Goal: Task Accomplishment & Management: Manage account settings

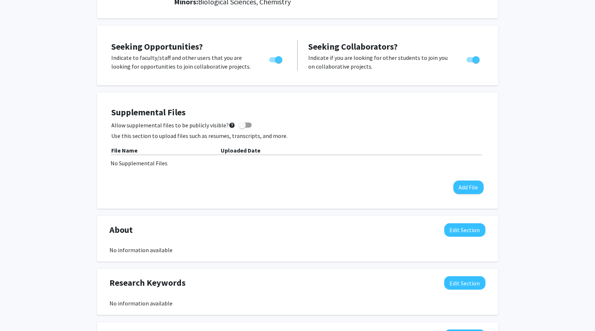
scroll to position [129, 0]
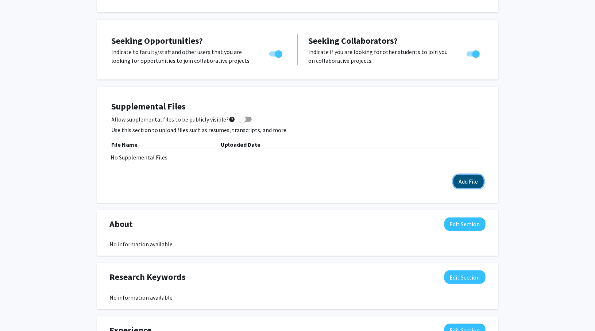
click at [466, 181] on button "Add File" at bounding box center [468, 181] width 30 height 13
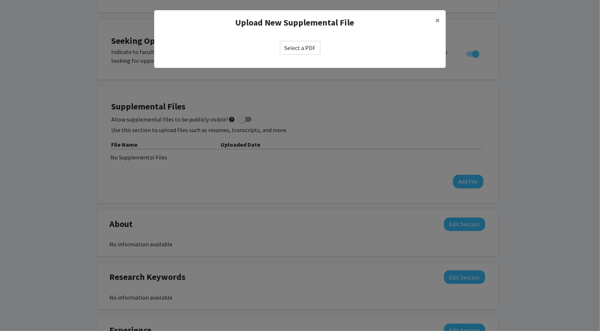
click at [313, 50] on label "Select a PDF" at bounding box center [300, 48] width 40 height 14
click at [0, 0] on input "Select a PDF" at bounding box center [0, 0] width 0 height 0
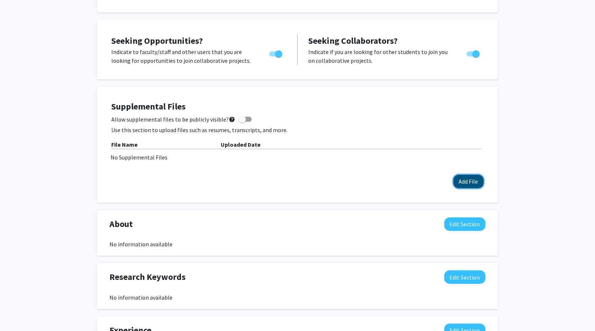
click at [464, 181] on button "Add File" at bounding box center [468, 181] width 30 height 13
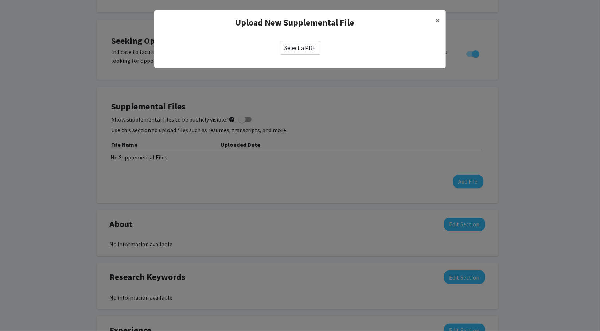
click at [296, 51] on label "Select a PDF" at bounding box center [300, 48] width 40 height 14
click at [0, 0] on input "Select a PDF" at bounding box center [0, 0] width 0 height 0
select select "custom"
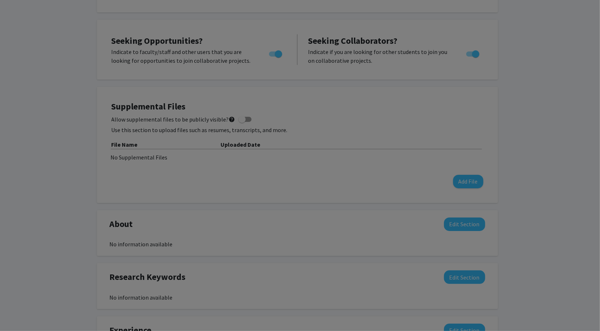
type input "0"
select select "custom"
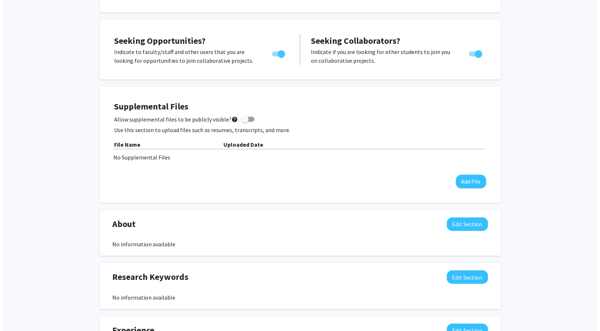
scroll to position [147, 0]
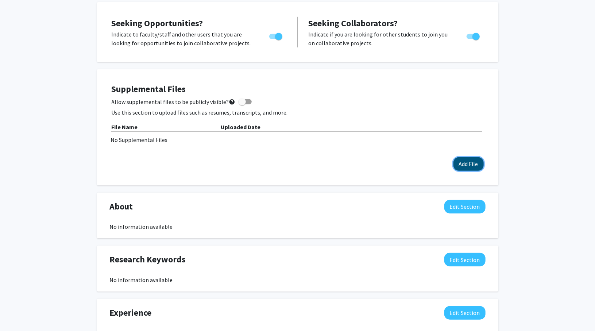
click at [469, 168] on button "Add File" at bounding box center [468, 163] width 30 height 13
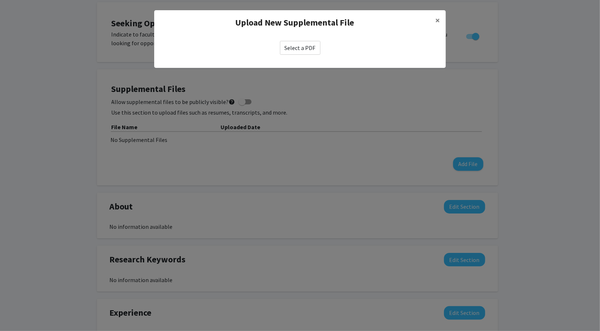
click at [307, 50] on label "Select a PDF" at bounding box center [300, 48] width 40 height 14
click at [0, 0] on input "Select a PDF" at bounding box center [0, 0] width 0 height 0
select select "custom"
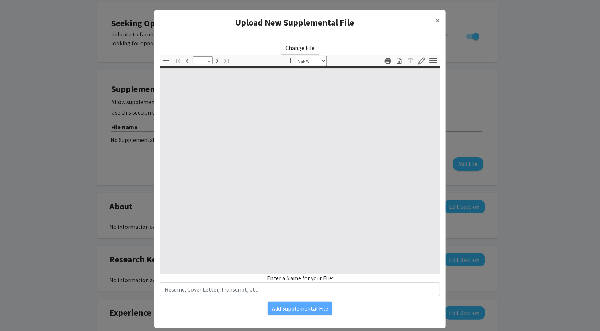
type input "0"
select select "custom"
type input "1"
select select "auto"
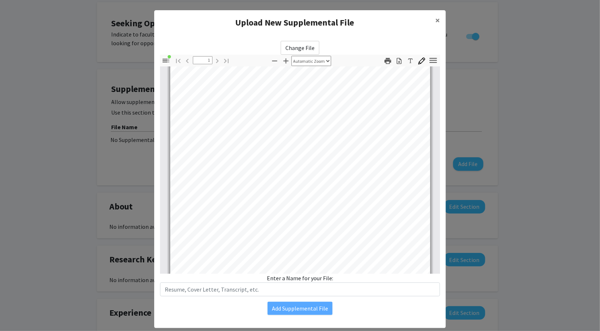
scroll to position [44, 0]
click at [435, 19] on span "×" at bounding box center [437, 20] width 5 height 11
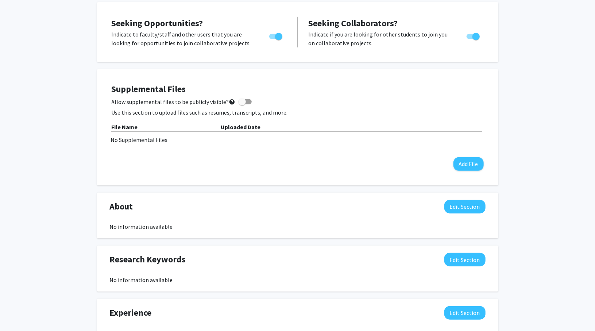
click at [480, 155] on div "Supplemental Files Allow supplemental files to be publicly visible? help Use th…" at bounding box center [298, 127] width 372 height 87
click at [475, 160] on button "Add File" at bounding box center [468, 163] width 30 height 13
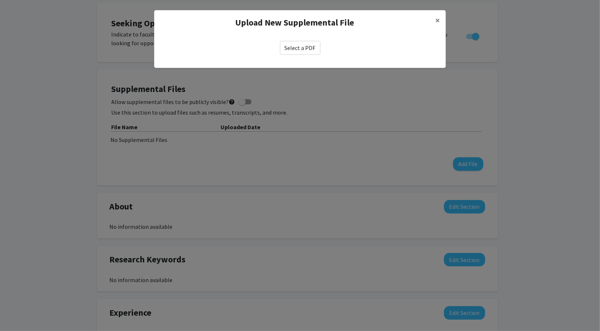
click at [295, 49] on label "Select a PDF" at bounding box center [300, 48] width 40 height 14
click at [0, 0] on input "Select a PDF" at bounding box center [0, 0] width 0 height 0
select select "custom"
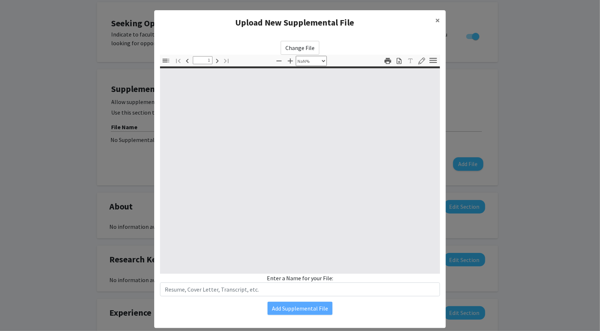
type input "0"
select select "custom"
type input "1"
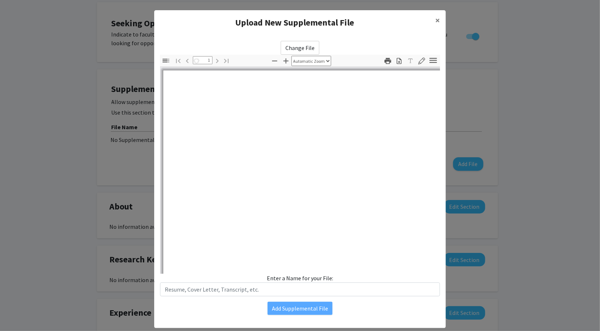
select select "auto"
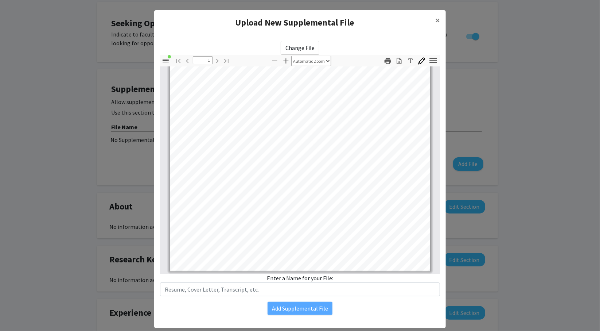
scroll to position [220, 0]
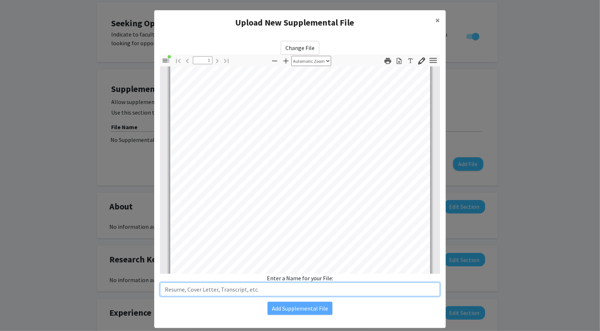
click at [249, 294] on input "text" at bounding box center [300, 289] width 280 height 14
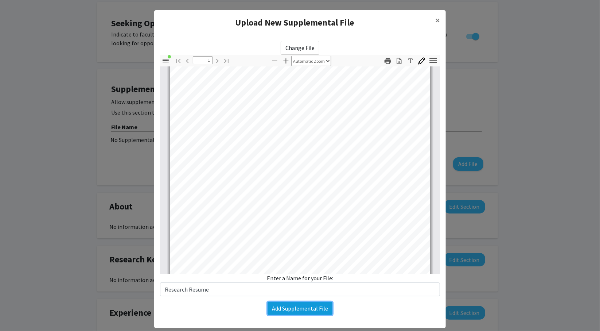
click at [298, 308] on button "Add Supplemental File" at bounding box center [300, 308] width 65 height 13
click at [308, 303] on button "Add Supplemental File" at bounding box center [300, 308] width 65 height 13
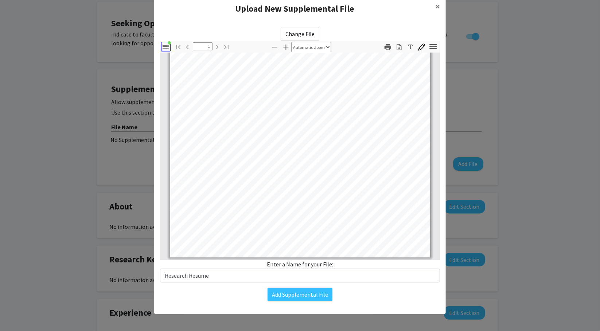
click at [164, 48] on icon "button" at bounding box center [166, 46] width 9 height 9
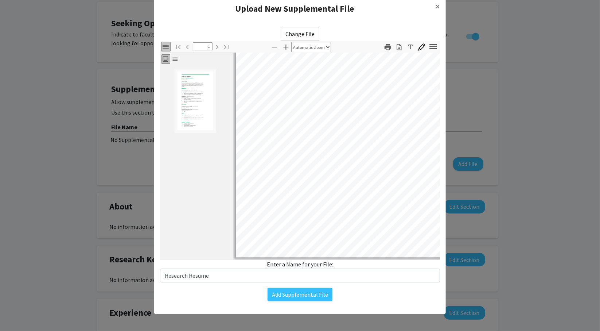
scroll to position [108, 0]
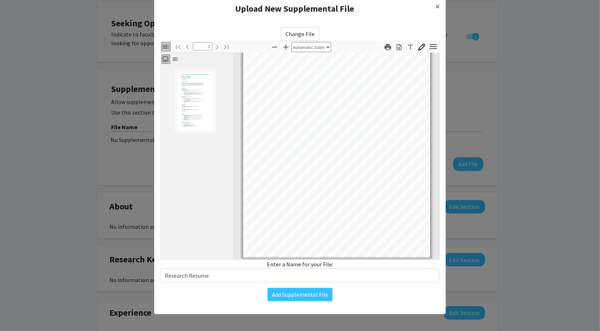
click at [164, 47] on icon "button" at bounding box center [166, 46] width 9 height 9
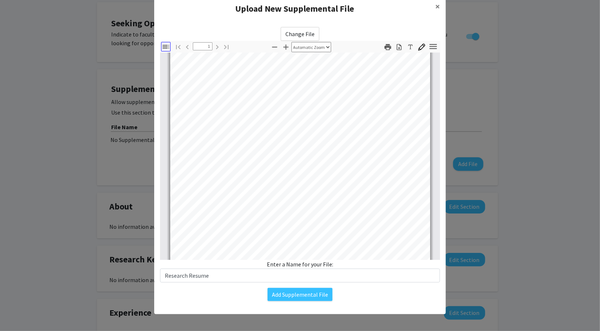
scroll to position [228, 0]
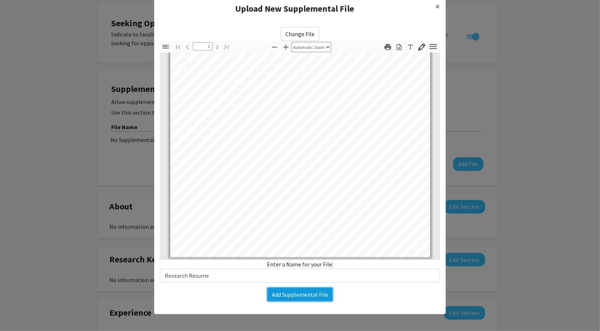
click at [307, 296] on button "Add Supplemental File" at bounding box center [300, 294] width 65 height 13
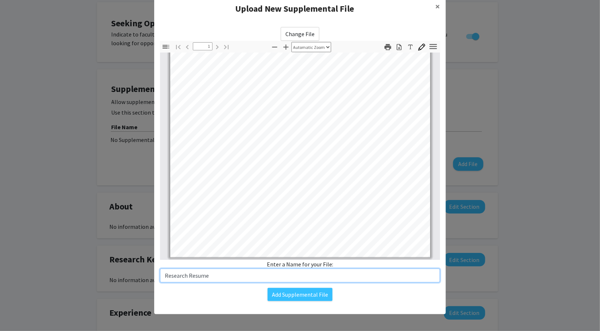
click at [252, 273] on input "Research Resume" at bounding box center [300, 275] width 280 height 14
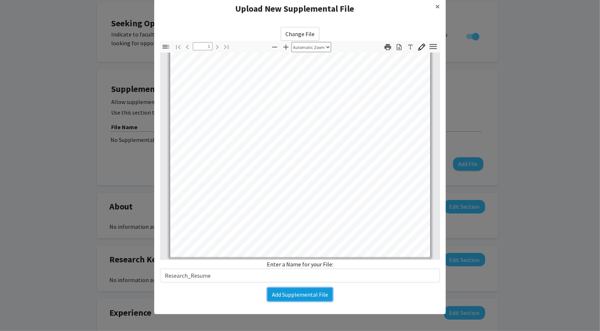
click at [287, 294] on button "Add Supplemental File" at bounding box center [300, 294] width 65 height 13
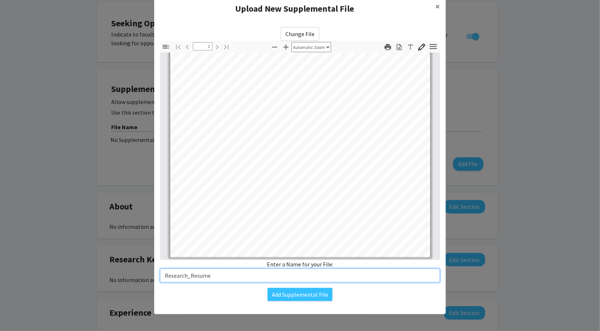
click at [282, 273] on input "Research_Resume" at bounding box center [300, 275] width 280 height 14
type input "R"
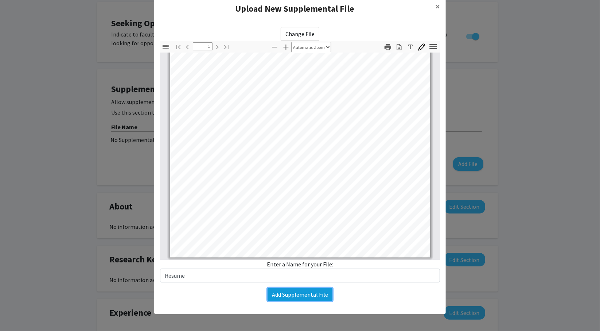
click at [295, 295] on button "Add Supplemental File" at bounding box center [300, 294] width 65 height 13
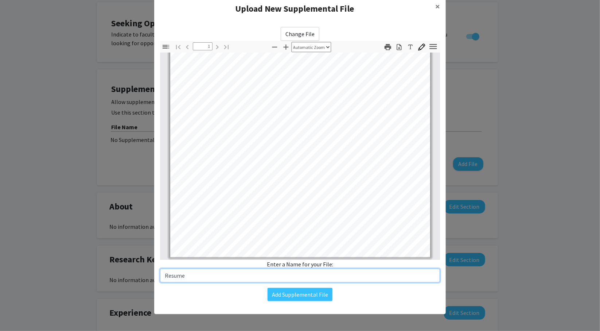
click at [163, 277] on input "Resume" at bounding box center [300, 275] width 280 height 14
type input "Research Resume"
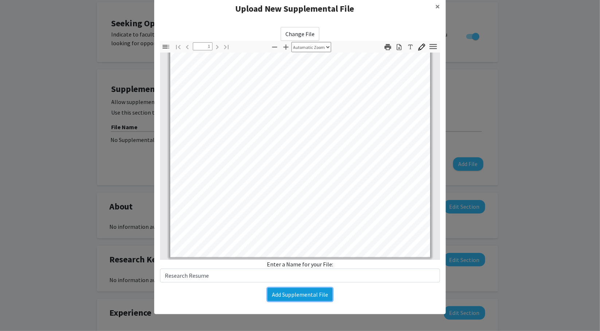
click at [289, 291] on button "Add Supplemental File" at bounding box center [300, 294] width 65 height 13
click at [435, 9] on span "×" at bounding box center [437, 6] width 5 height 11
click at [435, 6] on span "×" at bounding box center [437, 6] width 5 height 11
click at [533, 122] on modal-container "Upload New Supplemental File × Change File Thumbnails Document Outline Attachme…" at bounding box center [300, 165] width 600 height 331
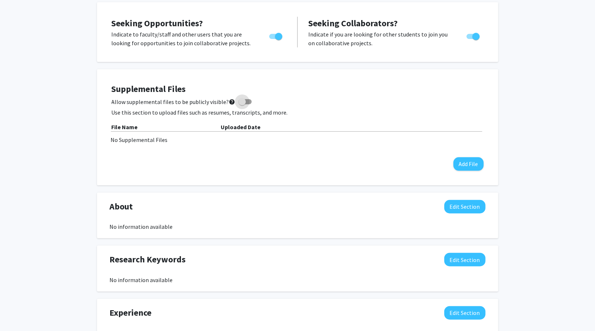
click at [241, 101] on span at bounding box center [242, 101] width 7 height 7
click at [242, 104] on input "Allow supplemental files to be publicly visible? help" at bounding box center [242, 104] width 0 height 0
checkbox input "true"
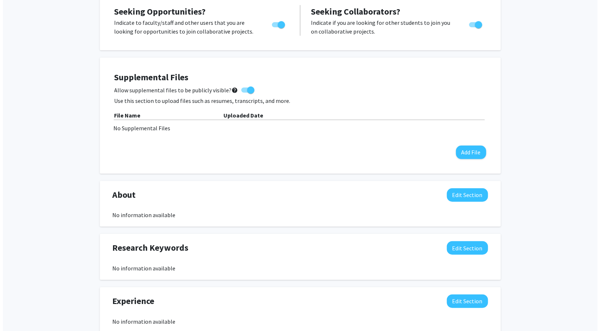
scroll to position [159, 0]
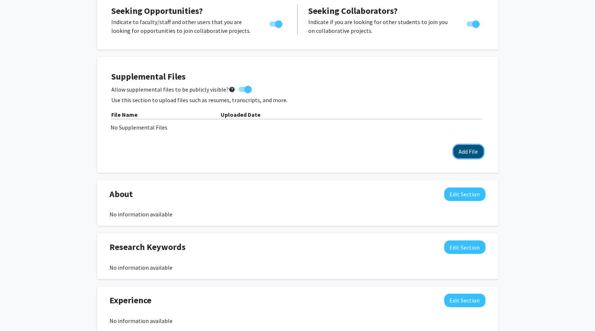
click at [470, 148] on button "Add File" at bounding box center [468, 151] width 30 height 13
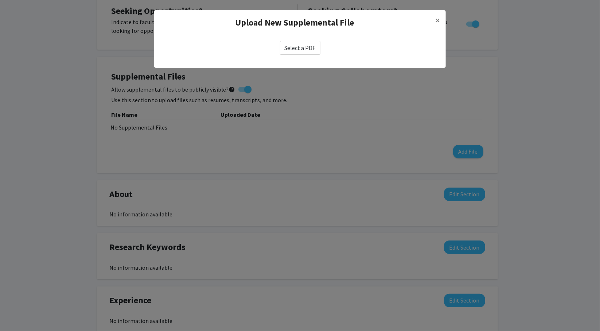
click at [296, 43] on label "Select a PDF" at bounding box center [300, 48] width 40 height 14
click at [0, 0] on input "Select a PDF" at bounding box center [0, 0] width 0 height 0
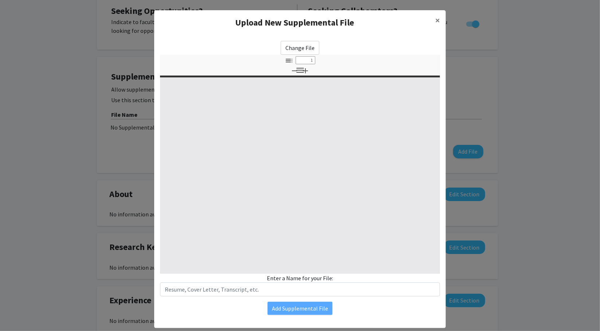
select select "custom"
type input "0"
select select "custom"
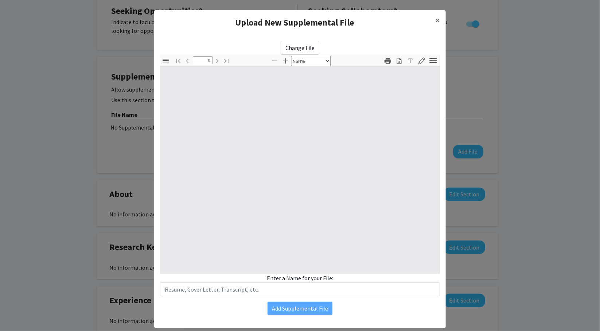
type input "1"
select select "auto"
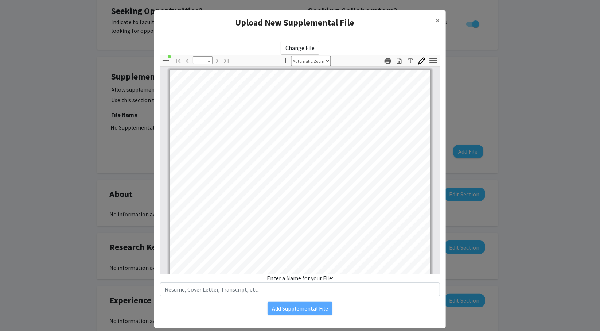
scroll to position [0, 0]
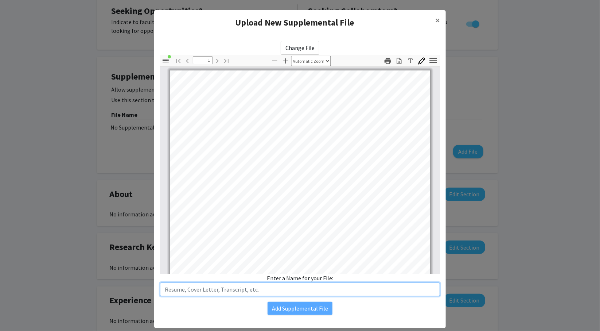
click at [241, 286] on input "text" at bounding box center [300, 289] width 280 height 14
type input "Research Resume"
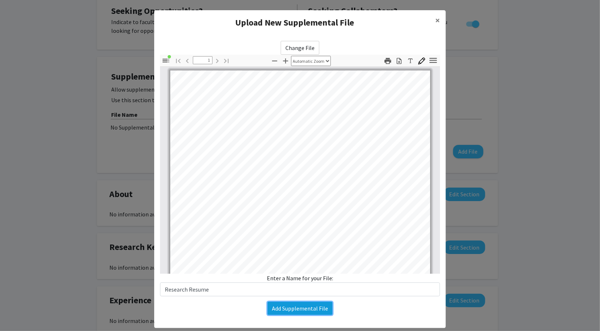
click at [297, 309] on button "Add Supplemental File" at bounding box center [300, 308] width 65 height 13
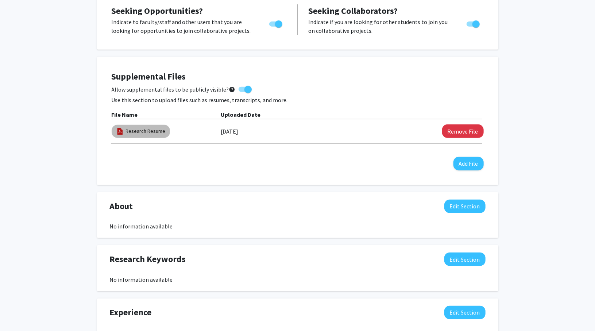
click at [120, 131] on img at bounding box center [120, 131] width 8 height 8
click at [148, 131] on link "Research Resume" at bounding box center [146, 131] width 40 height 8
select select "custom"
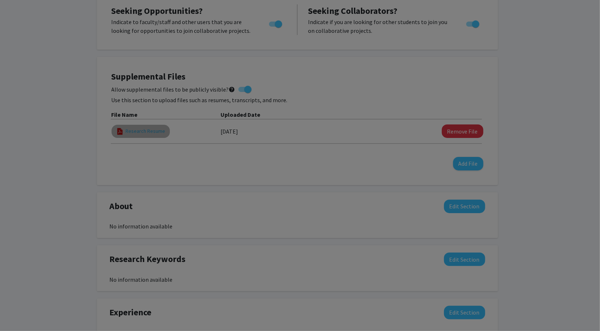
type input "0"
select select "custom"
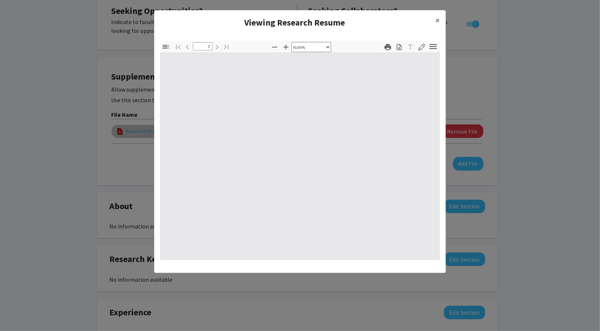
type input "1"
select select "auto"
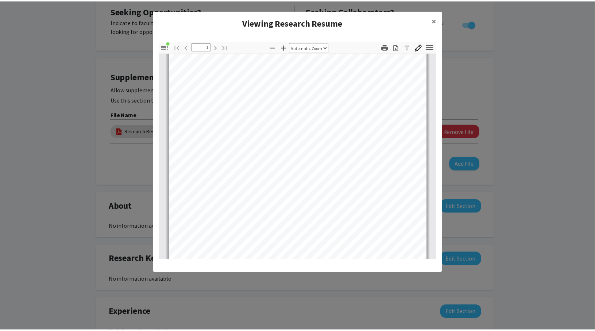
scroll to position [228, 0]
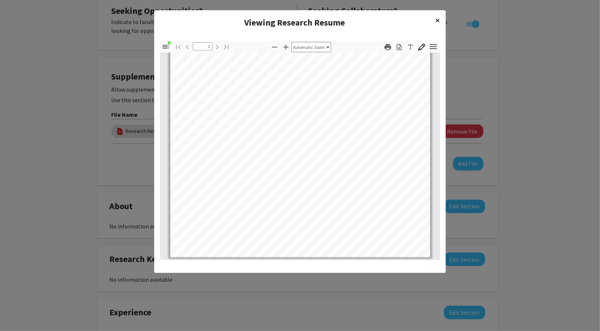
click at [441, 19] on button "×" at bounding box center [438, 20] width 16 height 20
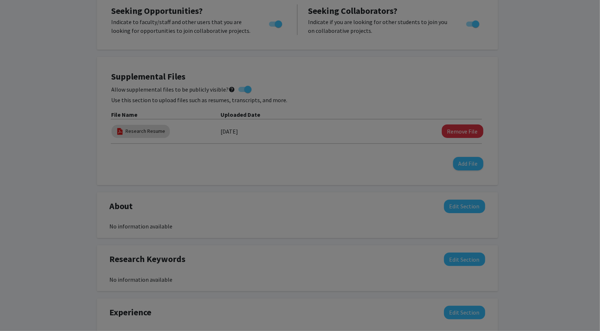
click at [441, 19] on div "Thumbnails Document Outline Attachments Layers Current Outline Item Blake Carte…" at bounding box center [300, 84] width 292 height 230
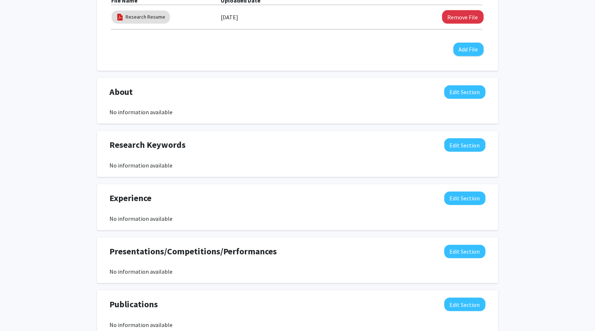
scroll to position [377, 0]
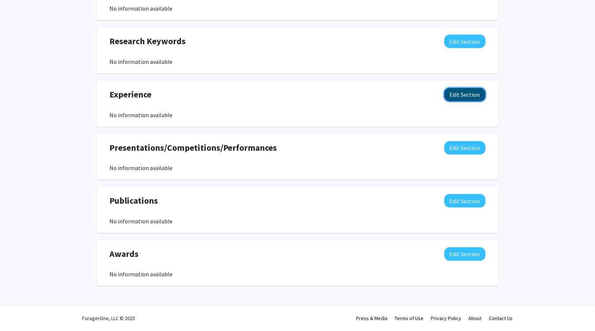
click at [465, 94] on button "Edit Section" at bounding box center [464, 94] width 41 height 13
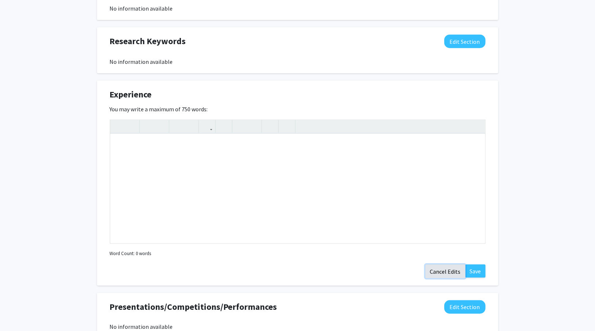
click at [452, 272] on button "Cancel Edits" at bounding box center [445, 271] width 40 height 14
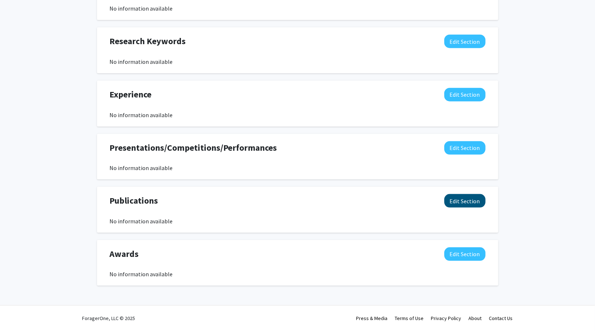
scroll to position [0, 0]
